Goal: Information Seeking & Learning: Find specific page/section

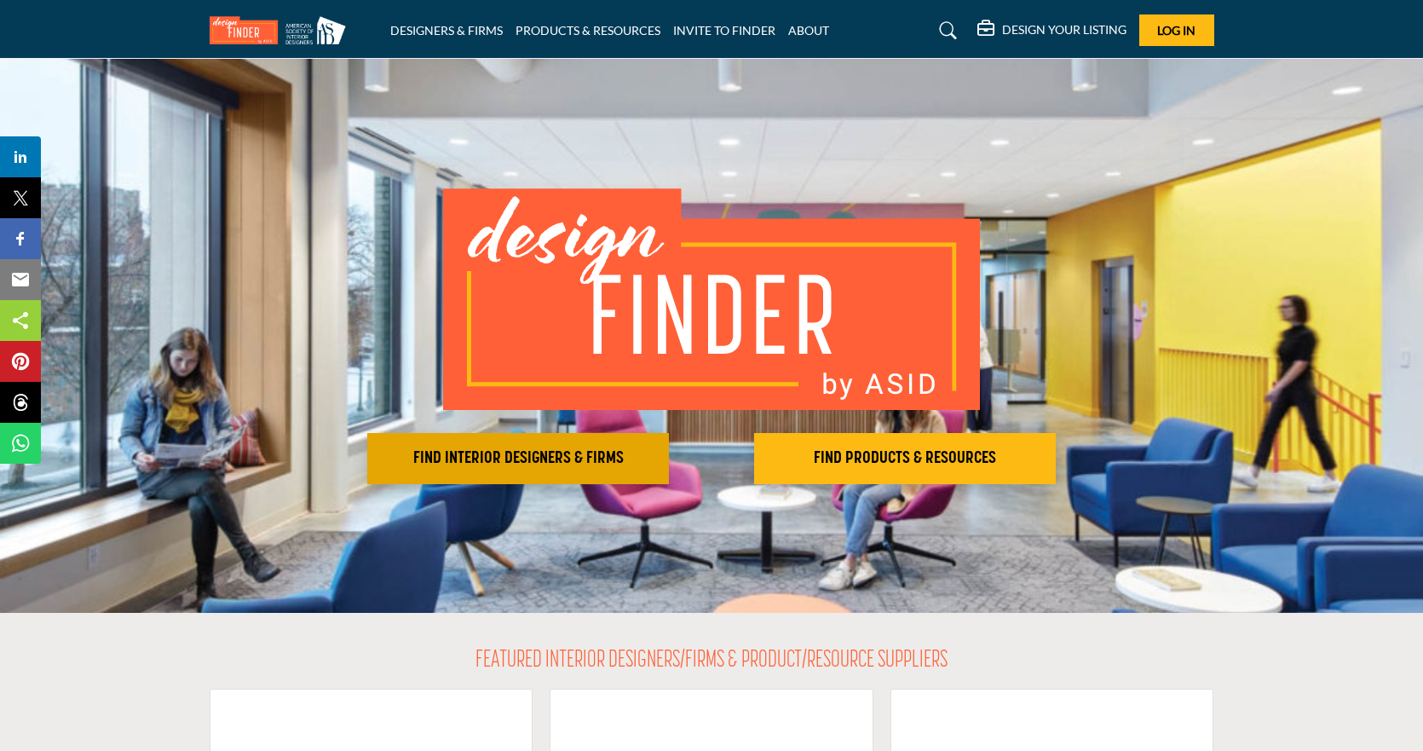
click at [544, 462] on h2 "FIND INTERIOR DESIGNERS & FIRMS" at bounding box center [517, 458] width 291 height 20
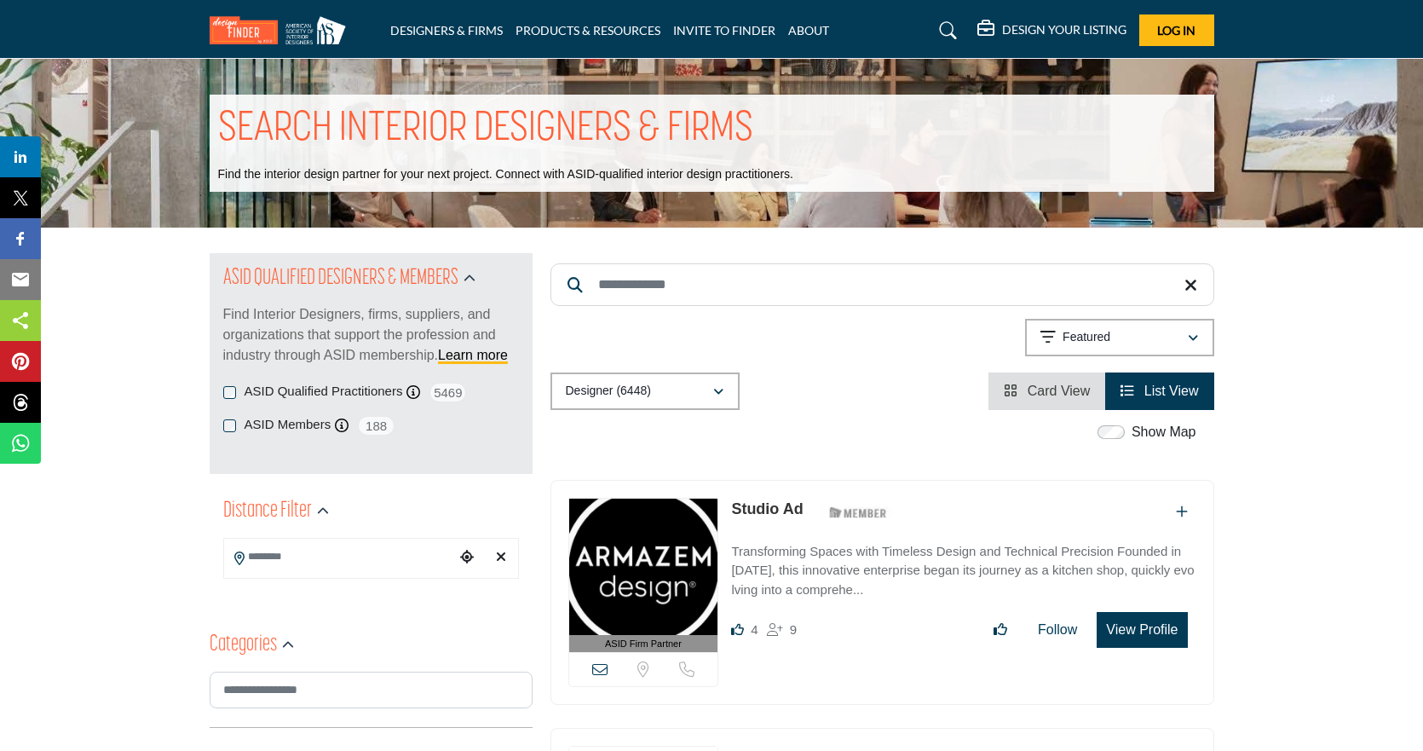
click at [671, 283] on input "Search Keyword" at bounding box center [882, 284] width 664 height 43
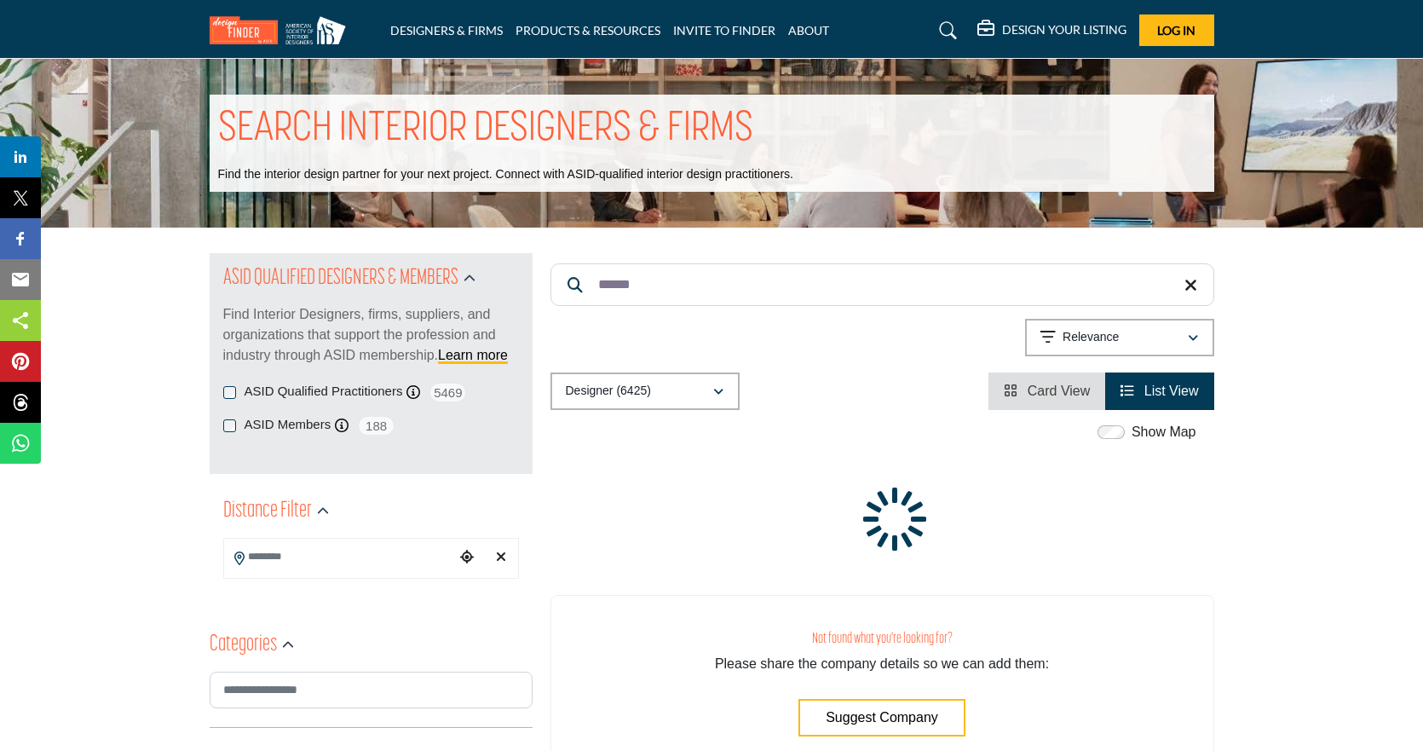
type input "*******"
